Goal: Information Seeking & Learning: Learn about a topic

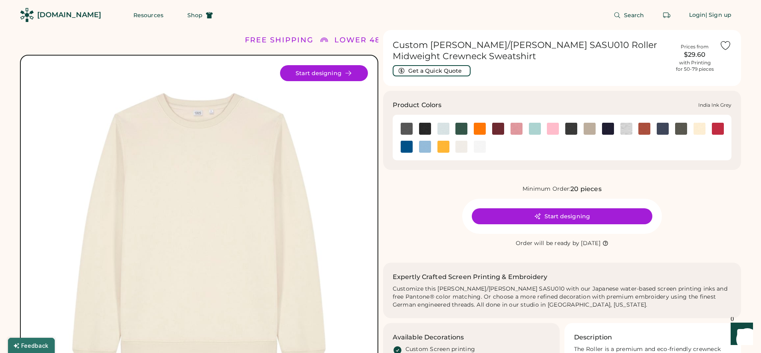
click at [662, 131] on img at bounding box center [663, 129] width 12 height 12
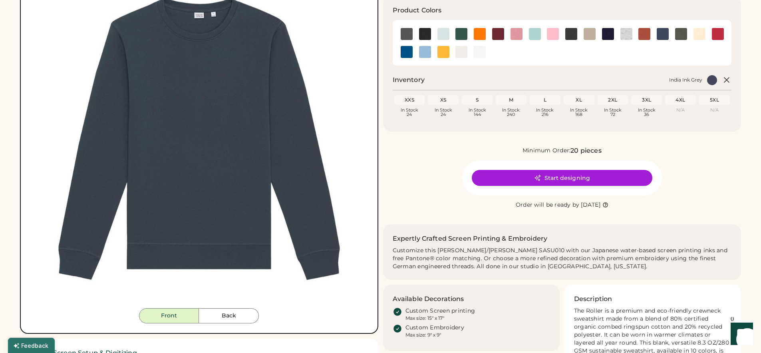
scroll to position [105, 0]
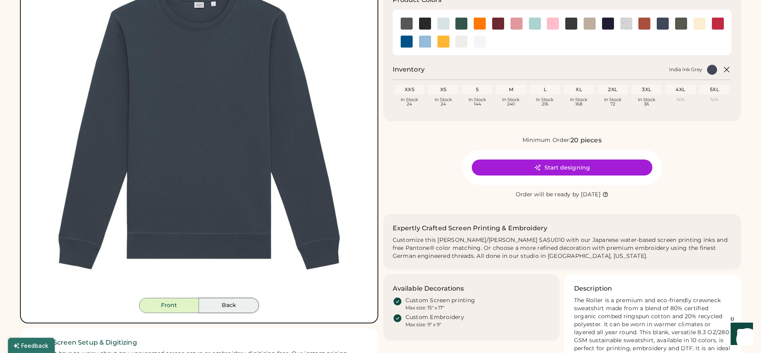
click at [238, 306] on button "Back" at bounding box center [229, 305] width 60 height 15
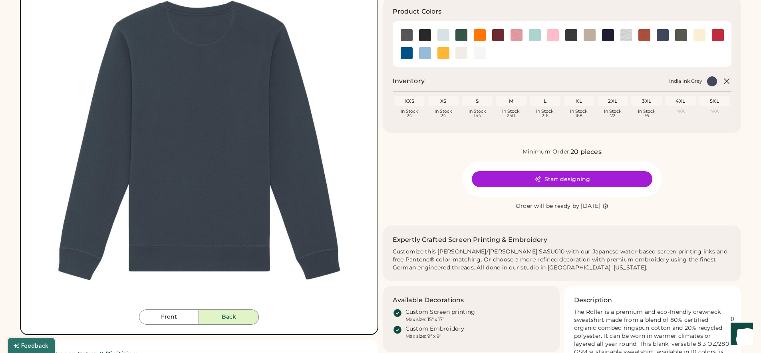
scroll to position [89, 0]
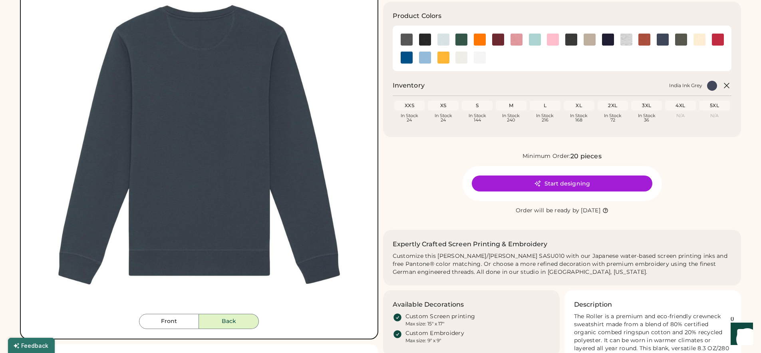
click at [239, 157] on img at bounding box center [199, 145] width 338 height 338
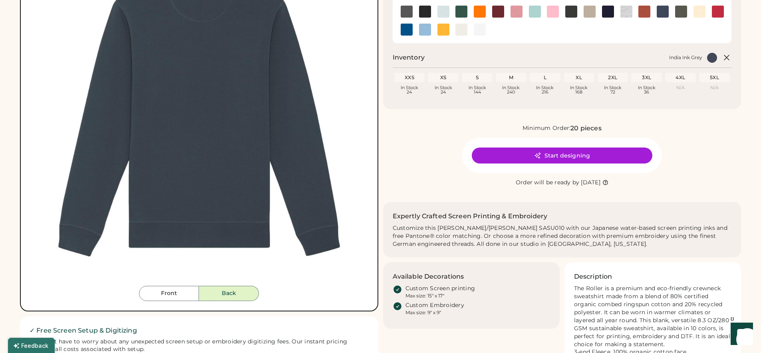
scroll to position [0, 0]
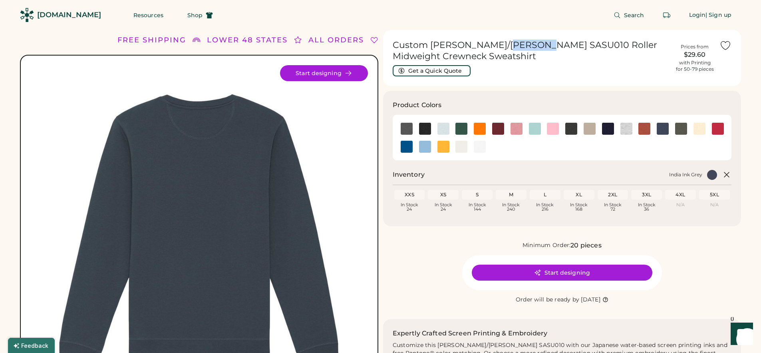
drag, startPoint x: 492, startPoint y: 46, endPoint x: 528, endPoint y: 47, distance: 36.4
click at [528, 47] on h1 "Custom [PERSON_NAME]/[PERSON_NAME] SASU010 Roller Midweight Crewneck Sweatshirt" at bounding box center [532, 51] width 278 height 22
drag, startPoint x: 431, startPoint y: 45, endPoint x: 528, endPoint y: 49, distance: 96.4
click at [528, 49] on h1 "Custom [PERSON_NAME]/[PERSON_NAME] SASU010 Roller Midweight Crewneck Sweatshirt" at bounding box center [532, 51] width 278 height 22
copy h1 "[PERSON_NAME]/[PERSON_NAME] SASU010"
